Goal: Information Seeking & Learning: Compare options

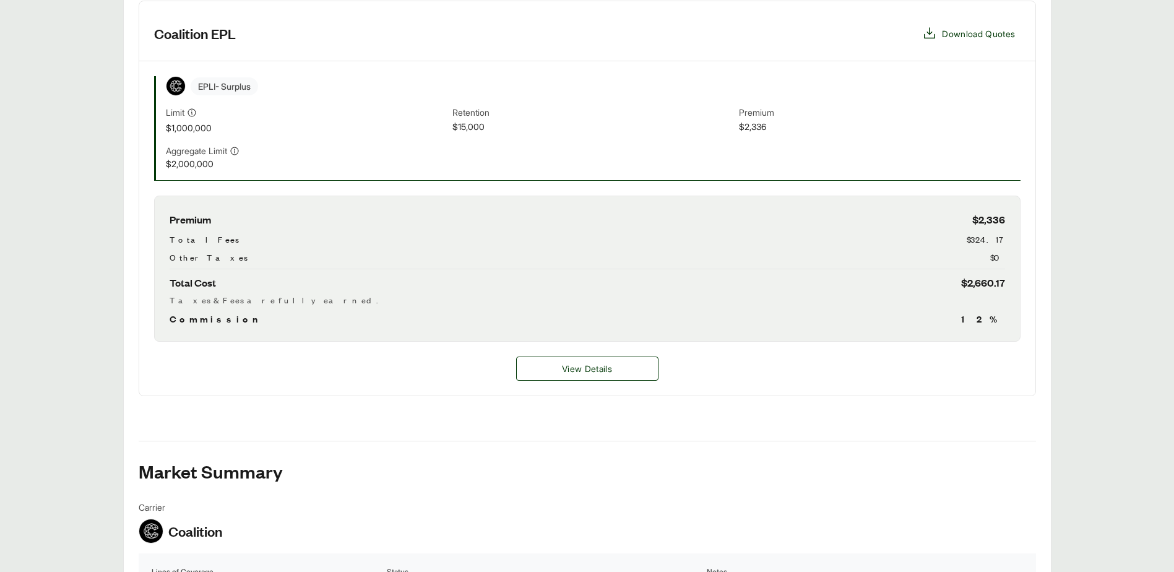
scroll to position [371, 0]
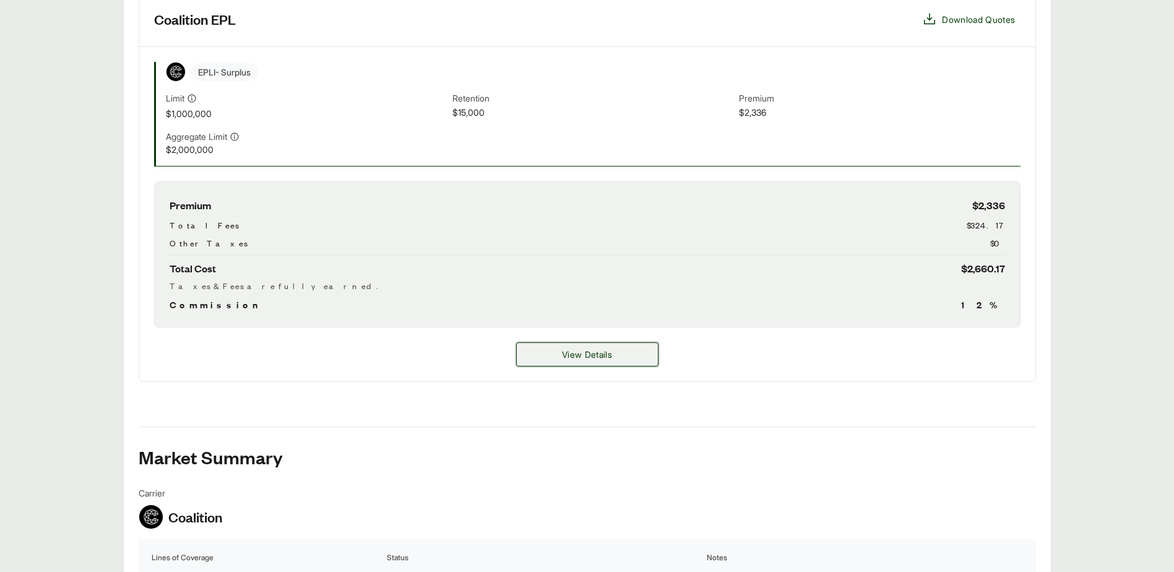
click at [628, 360] on button "View Details" at bounding box center [587, 354] width 142 height 24
click at [577, 352] on span "View Details" at bounding box center [587, 354] width 50 height 13
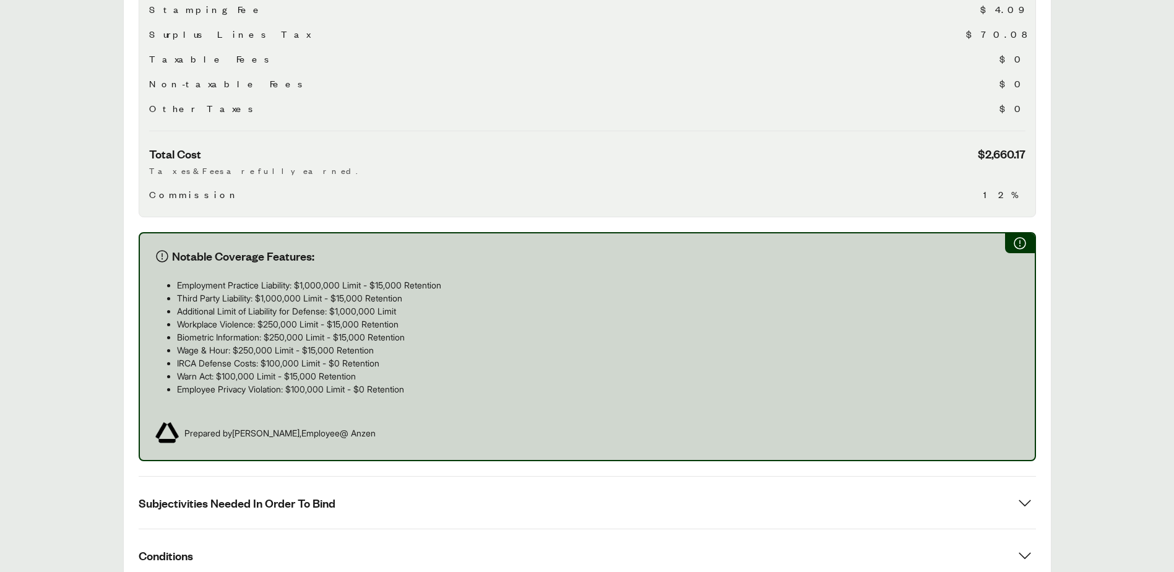
scroll to position [619, 0]
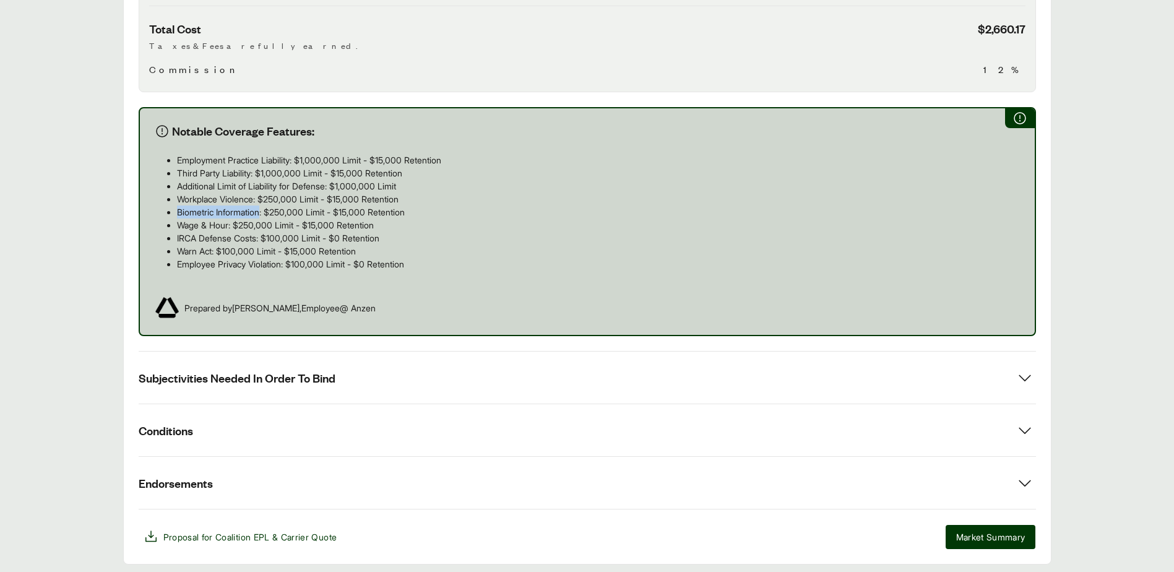
drag, startPoint x: 177, startPoint y: 210, endPoint x: 264, endPoint y: 217, distance: 87.6
click at [264, 217] on p "Biometric Information: $250,000 Limit - $15,000 Retention" at bounding box center [598, 212] width 843 height 13
drag, startPoint x: 264, startPoint y: 217, endPoint x: 256, endPoint y: 215, distance: 8.3
copy p "Biometric Information"
click at [363, 254] on p "Warn Act: $100,000 Limit - $15,000 Retention" at bounding box center [598, 251] width 843 height 13
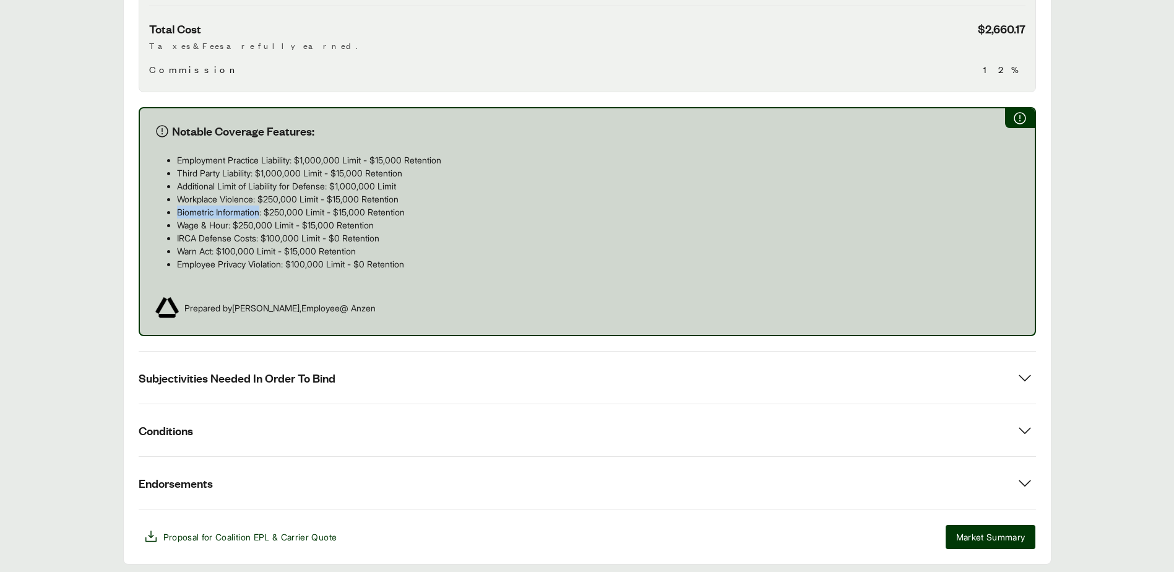
drag, startPoint x: 263, startPoint y: 215, endPoint x: 176, endPoint y: 214, distance: 87.3
click at [176, 214] on ul "Employment Practice Liability: $1,000,000 Limit - $15,000 Retention Third Party…" at bounding box center [587, 212] width 865 height 117
drag, startPoint x: 176, startPoint y: 214, endPoint x: 186, endPoint y: 213, distance: 10.0
copy p "Biometric Information"
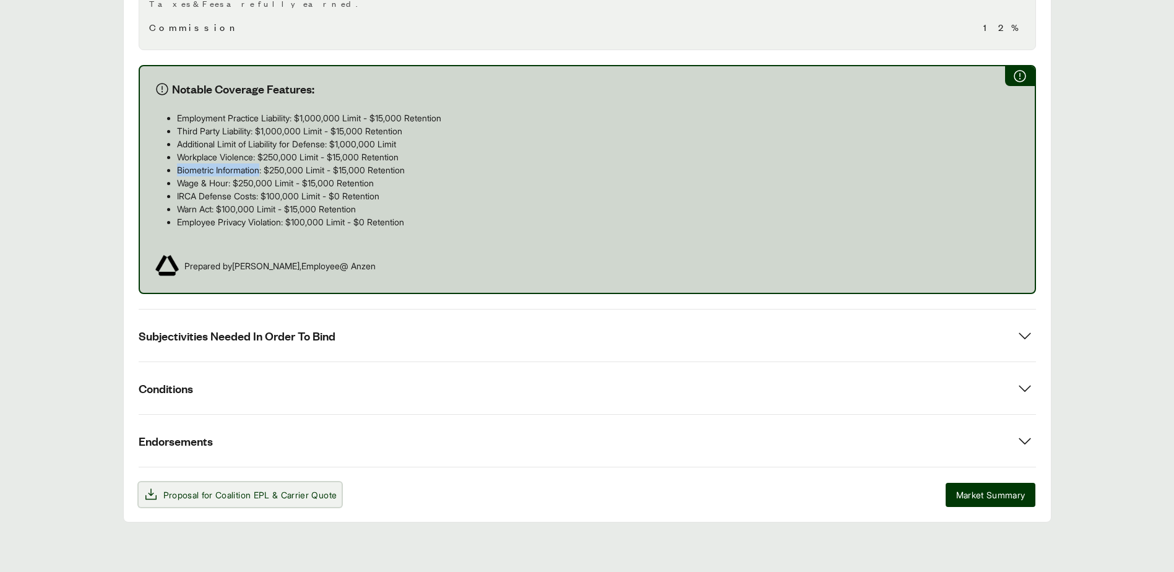
click at [239, 495] on span "Coalition EPL" at bounding box center [242, 495] width 54 height 11
click at [1115, 163] on main "Options: Coalition EPL Coalition EPL Coalition Carrier Coverage Limit Retention…" at bounding box center [587, 44] width 1174 height 955
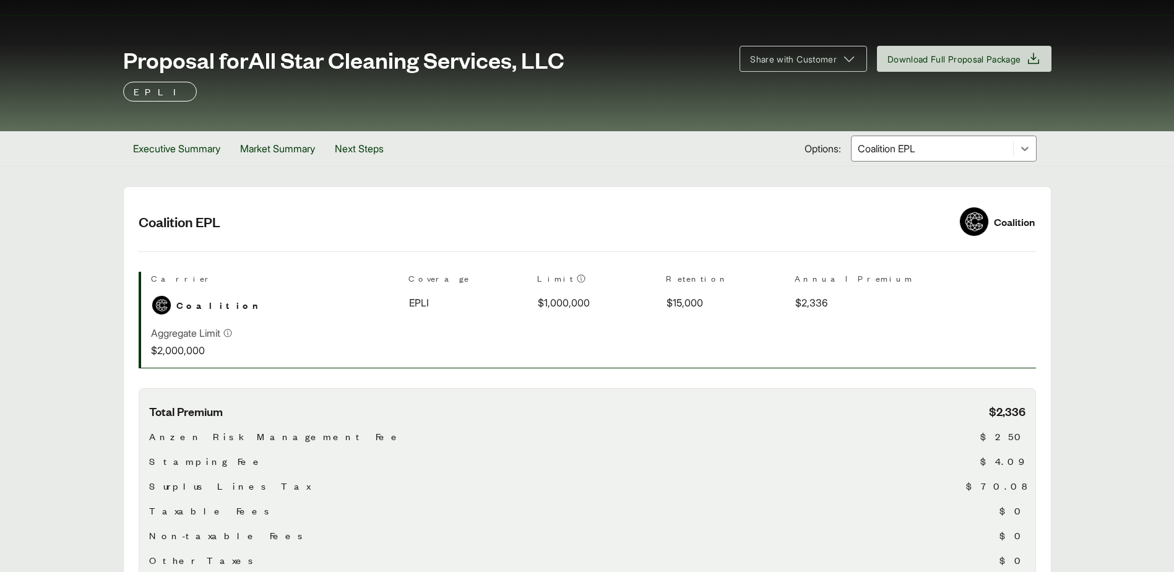
scroll to position [0, 0]
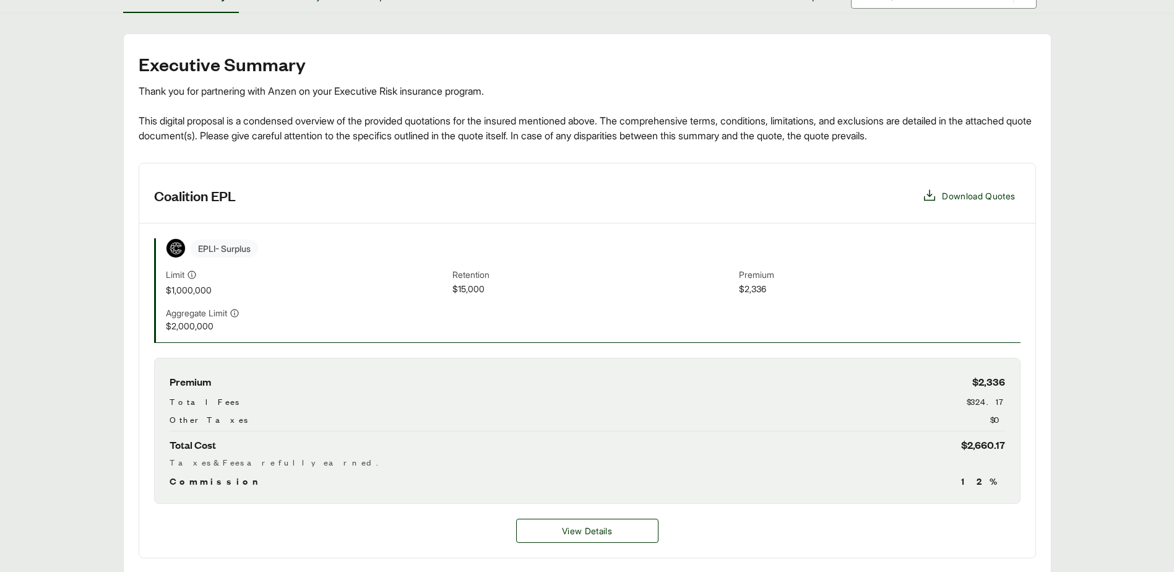
scroll to position [310, 0]
